Goal: Register for event/course

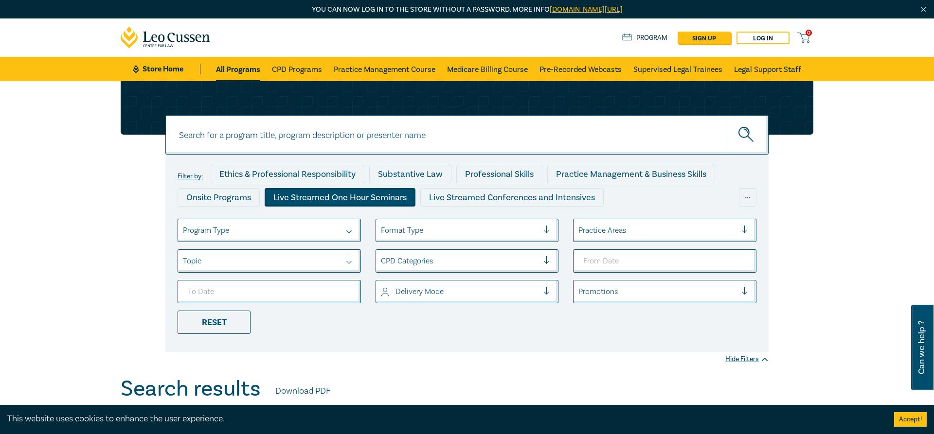
scroll to position [50, 0]
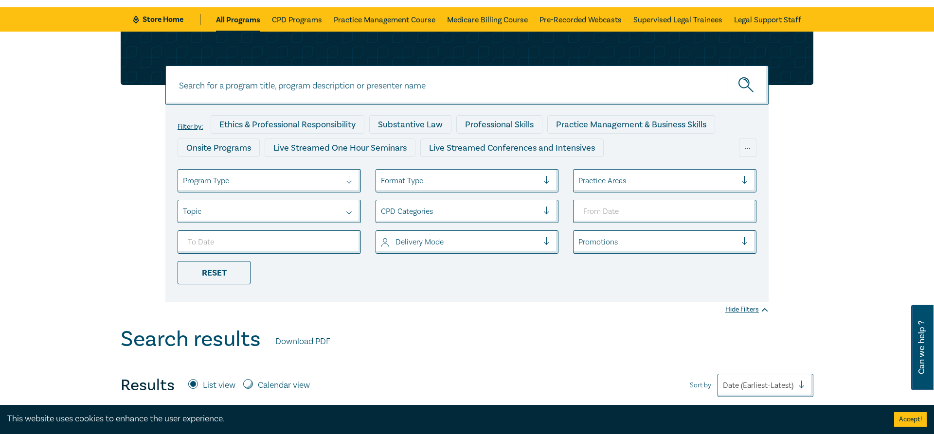
click at [286, 190] on div "Program Type" at bounding box center [269, 180] width 183 height 23
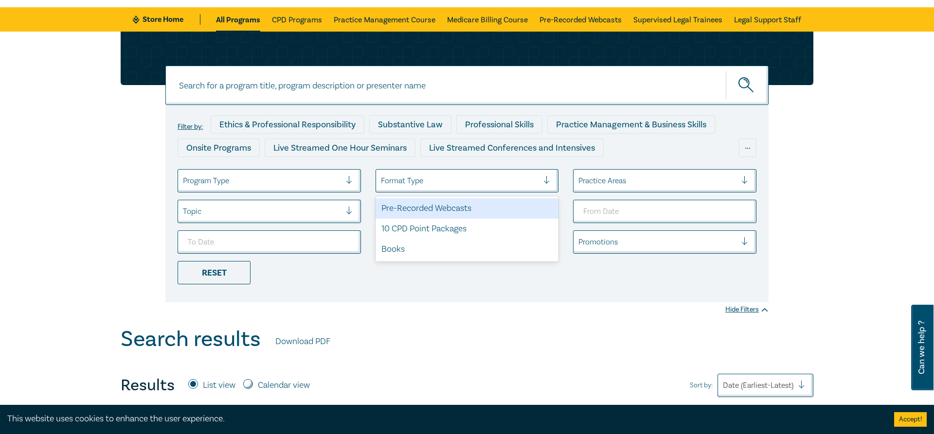
click at [477, 185] on div at bounding box center [460, 181] width 158 height 13
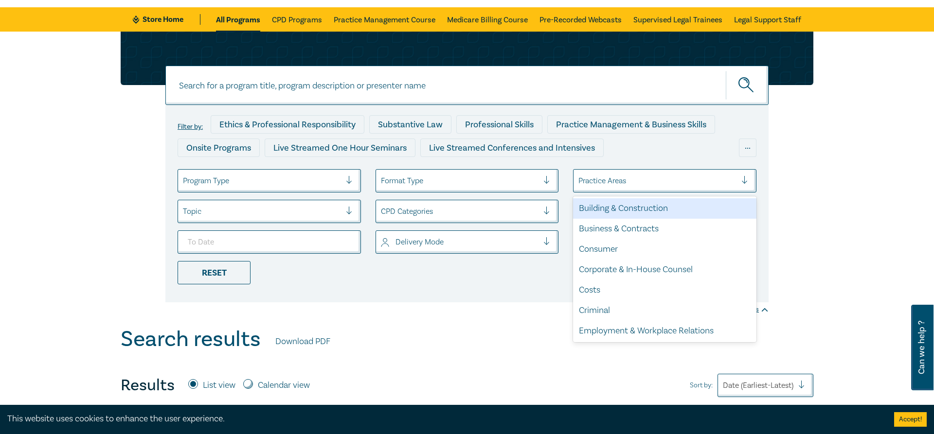
click at [706, 187] on div at bounding box center [658, 181] width 158 height 13
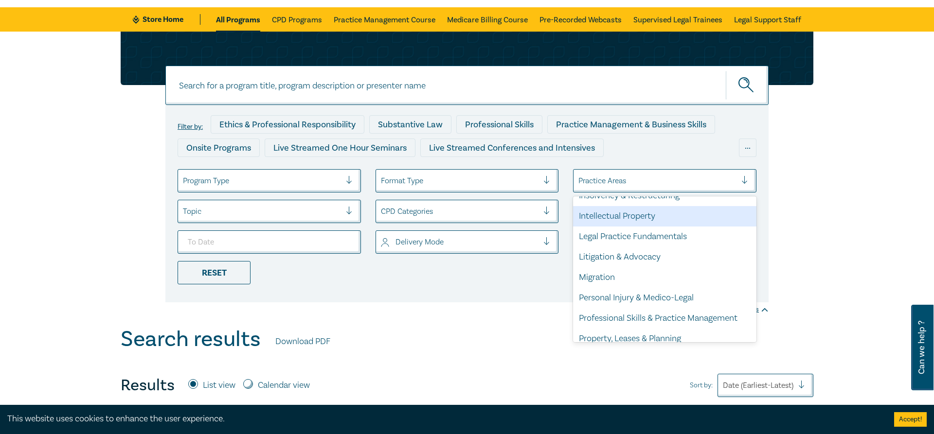
scroll to position [269, 0]
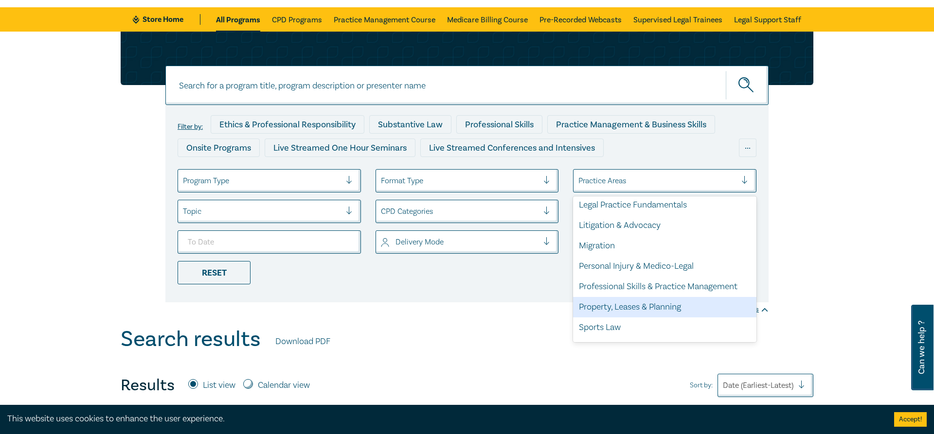
click at [661, 306] on div "Property, Leases & Planning" at bounding box center [664, 307] width 183 height 20
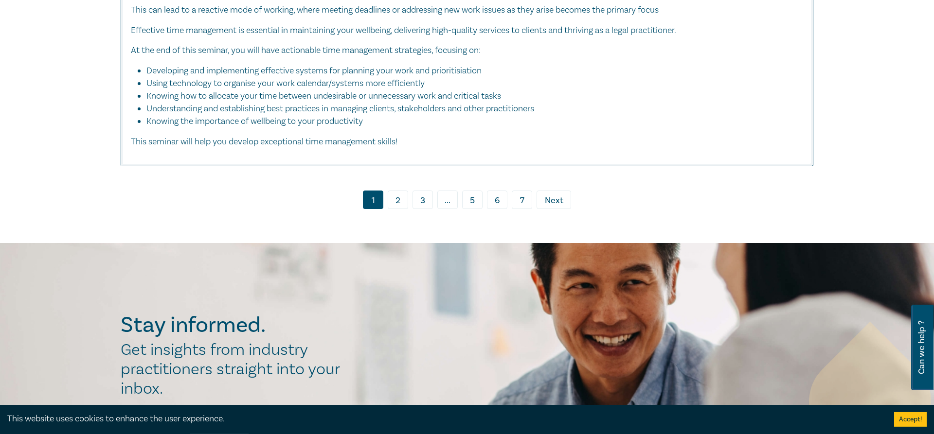
scroll to position [4119, 0]
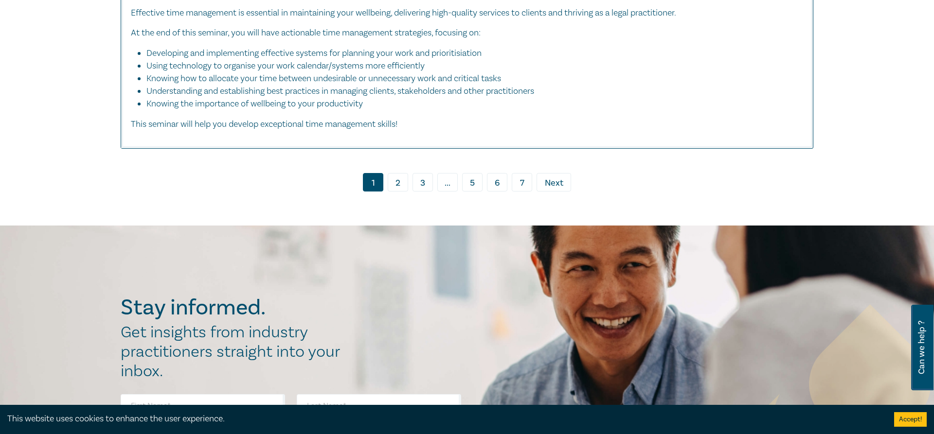
click at [397, 192] on link "2" at bounding box center [398, 182] width 20 height 18
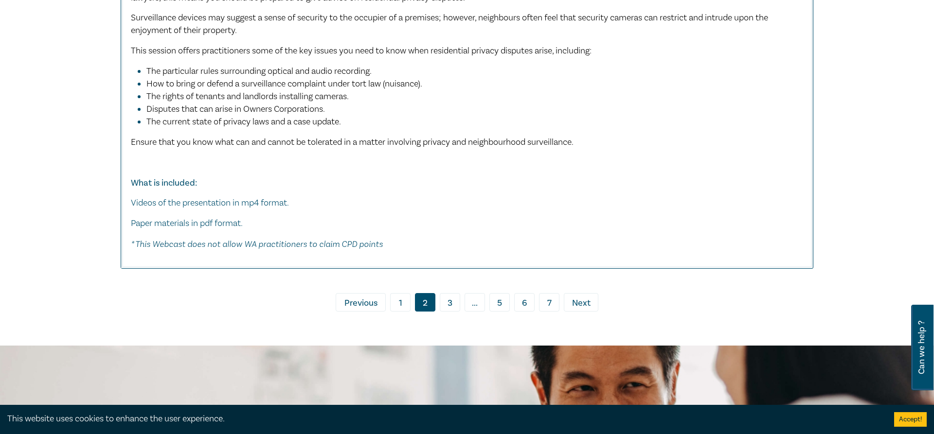
scroll to position [5430, 0]
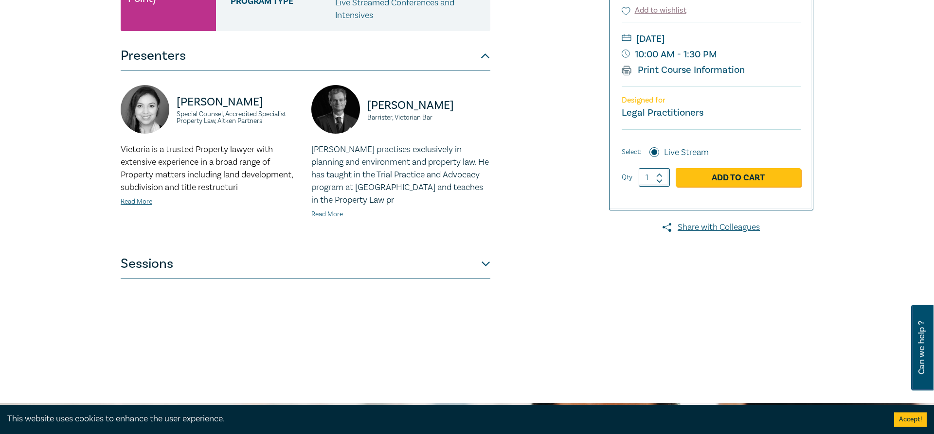
scroll to position [298, 0]
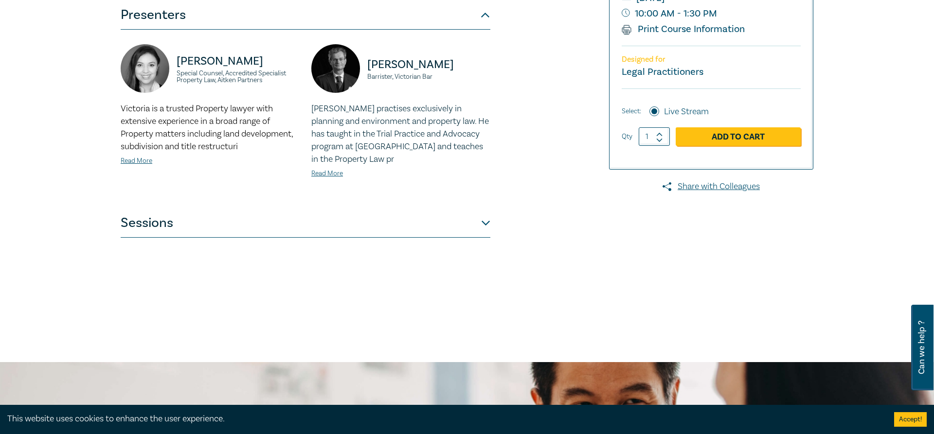
click at [496, 227] on div "Restrictive Covenants, Subdivisions, & Cultural Heritage Management Plans Inten…" at bounding box center [350, 73] width 470 height 487
click at [477, 225] on button "Sessions" at bounding box center [306, 223] width 370 height 29
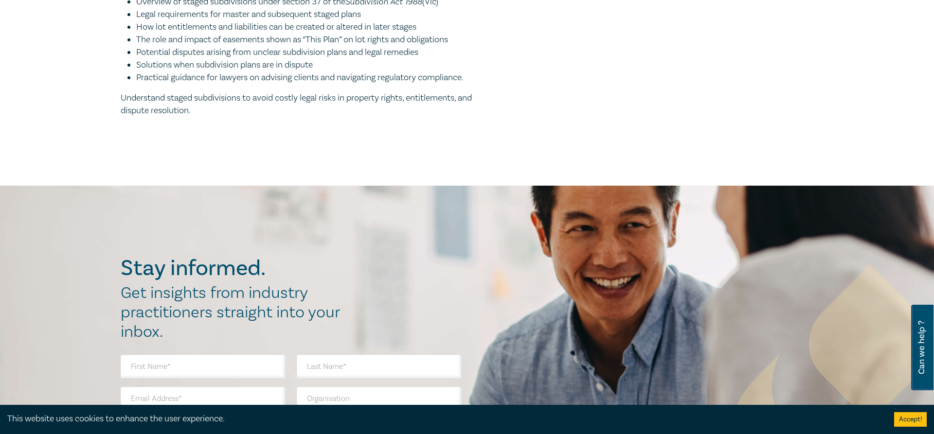
scroll to position [1390, 0]
